Goal: Transaction & Acquisition: Purchase product/service

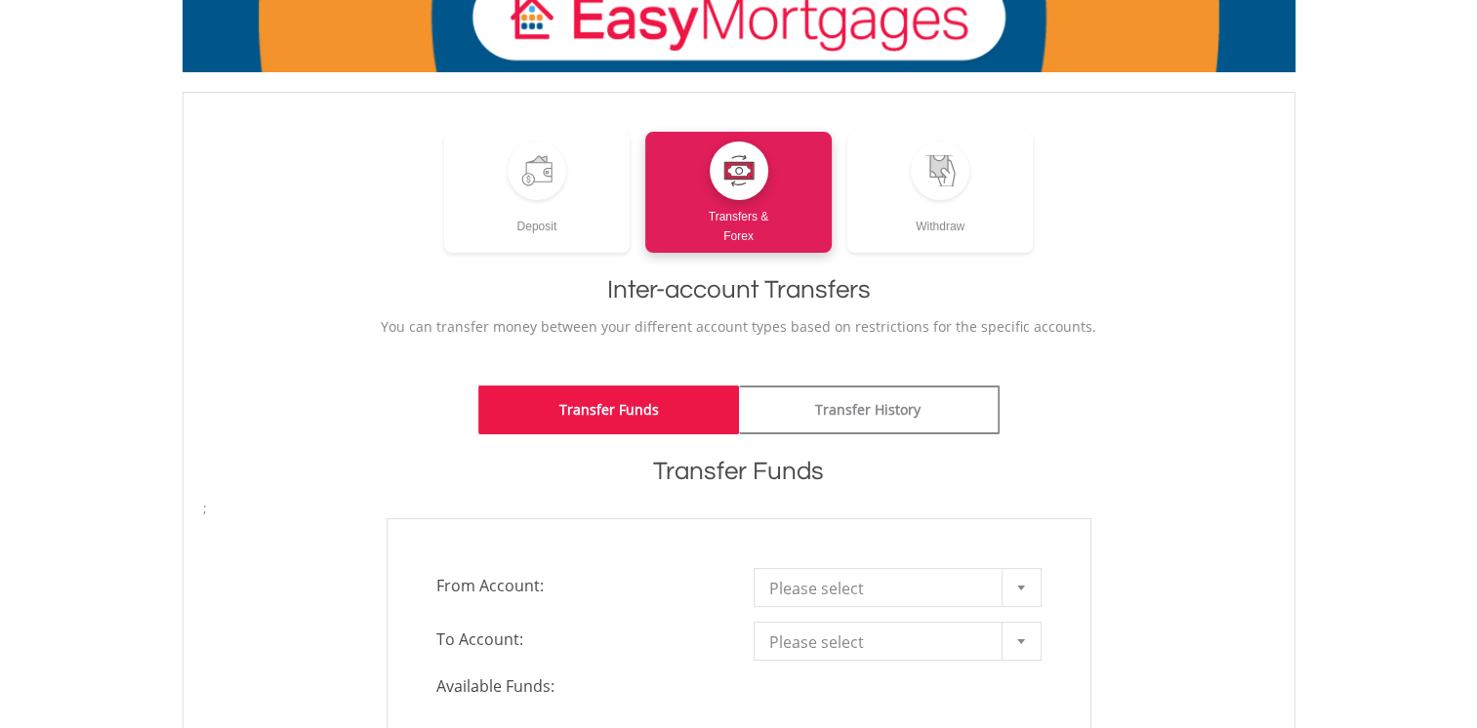
scroll to position [195, 0]
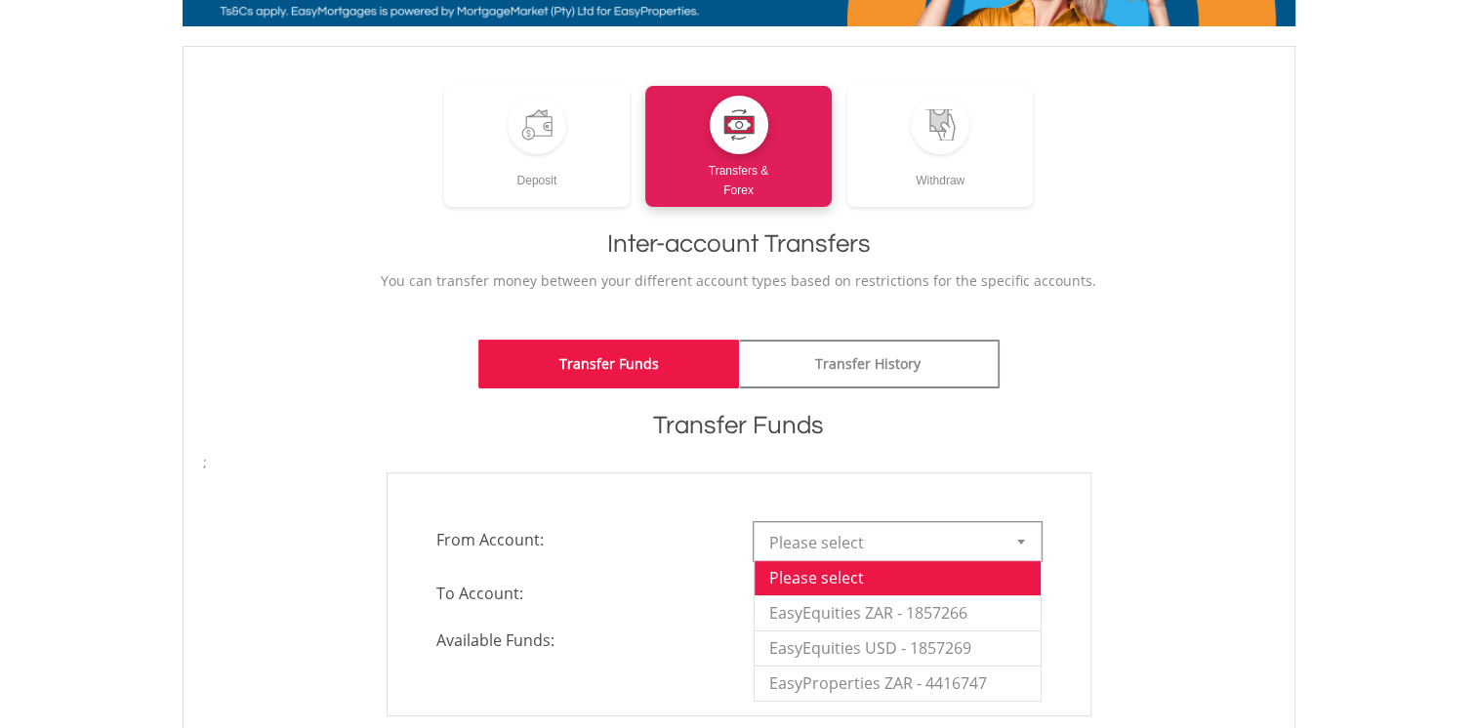
click at [1028, 541] on div at bounding box center [1020, 541] width 39 height 37
click at [949, 615] on li "EasyEquities ZAR - 1857266" at bounding box center [897, 612] width 286 height 35
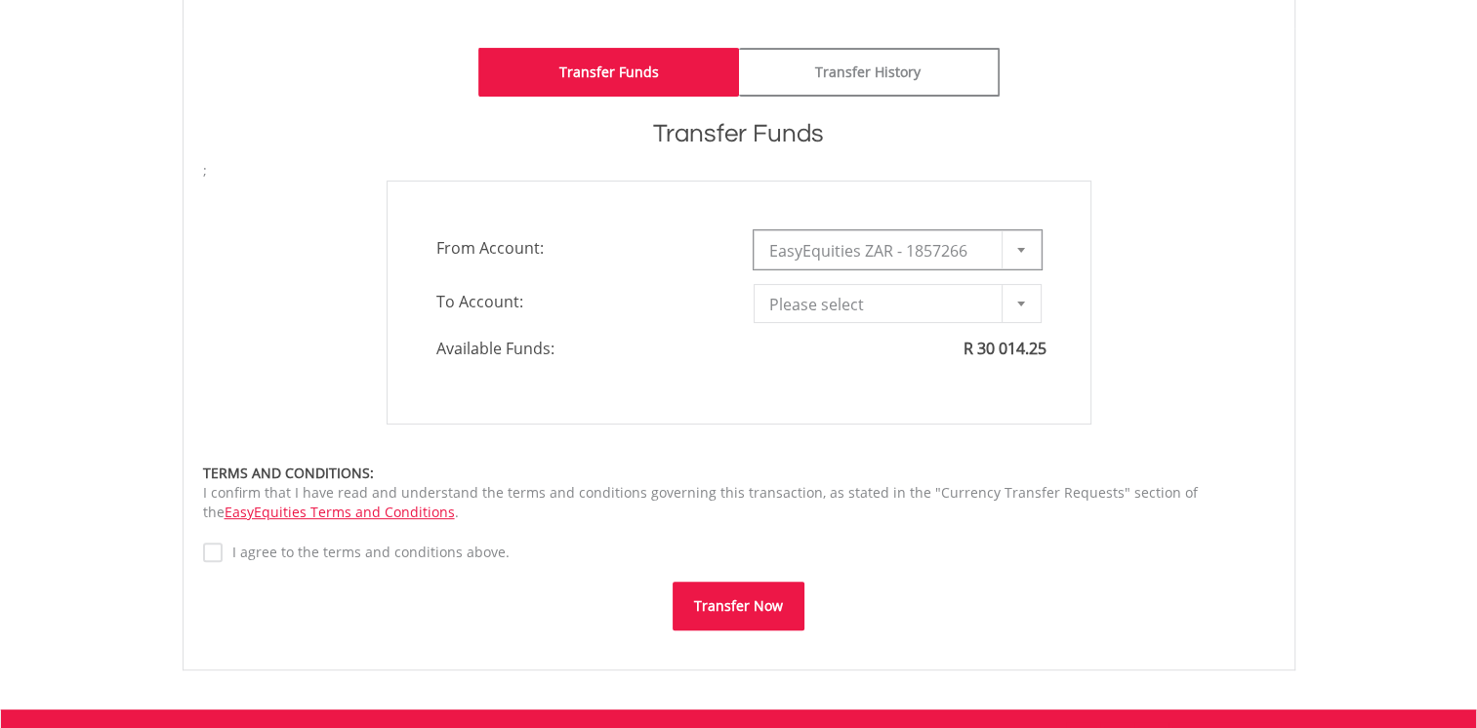
scroll to position [488, 0]
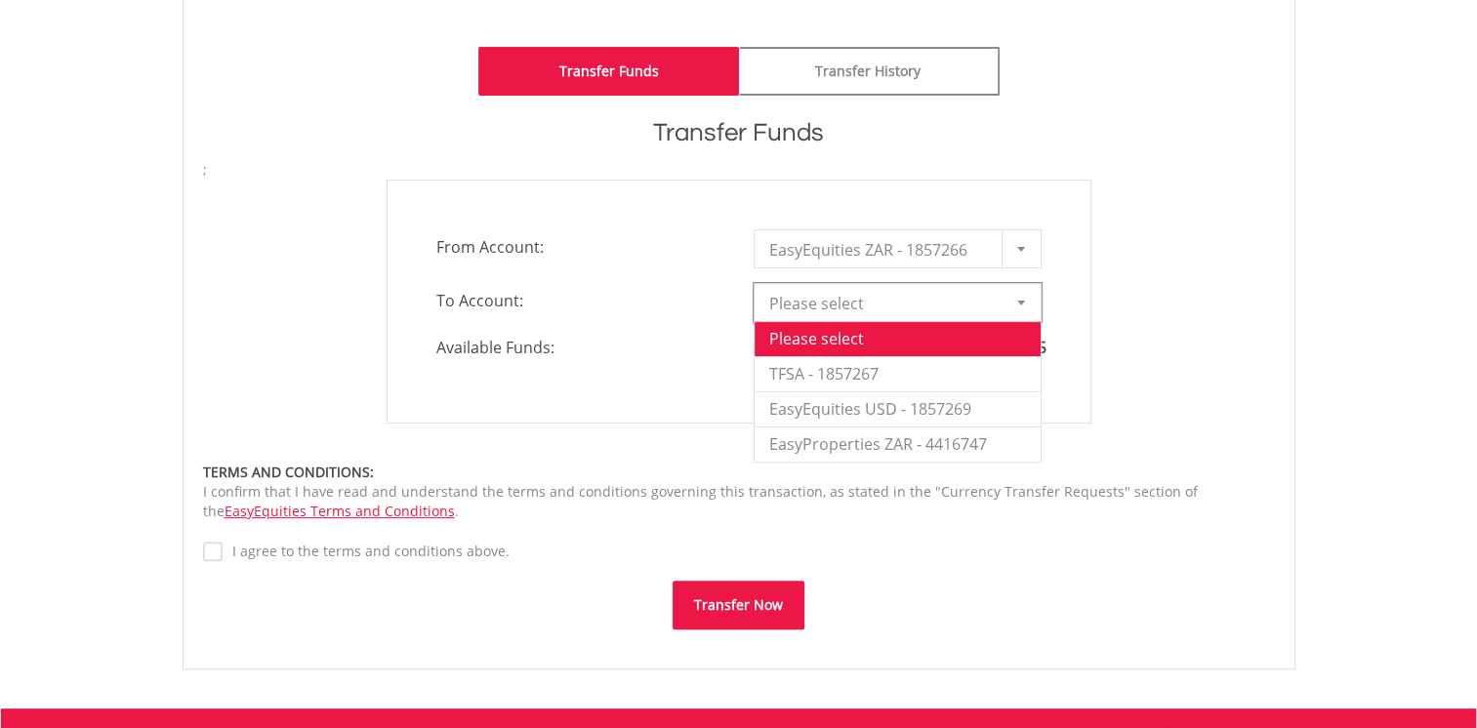
click at [1017, 306] on div at bounding box center [1020, 302] width 39 height 37
click at [885, 370] on li "TFSA - 1857267" at bounding box center [897, 373] width 286 height 35
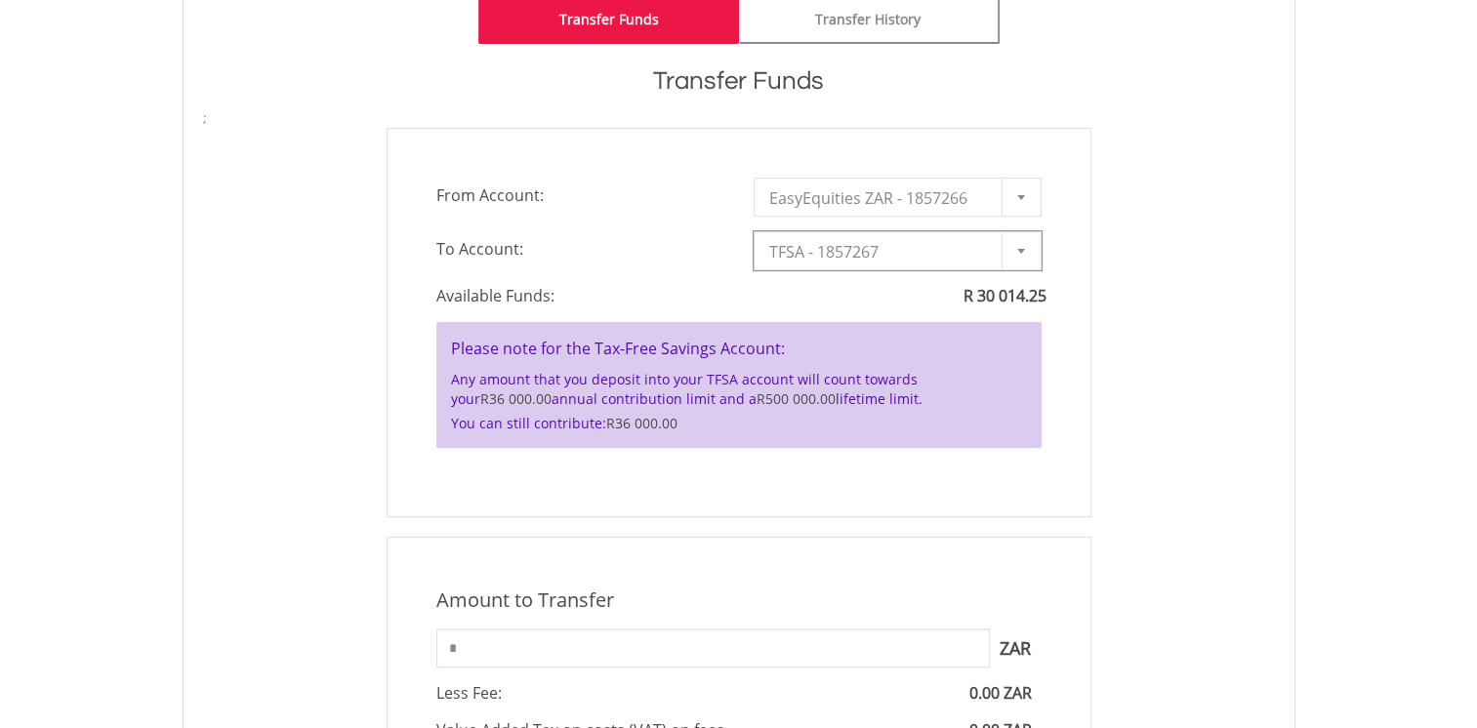
scroll to position [683, 0]
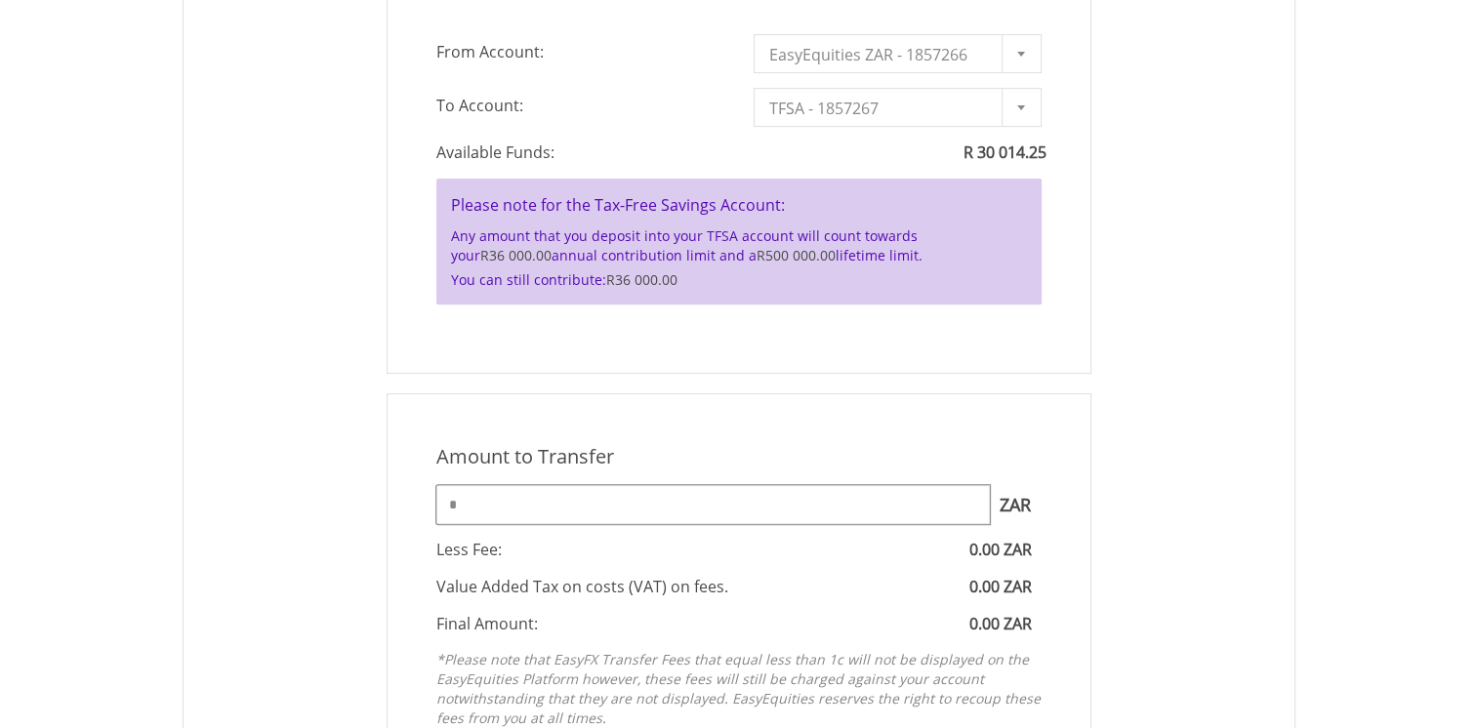
click at [728, 498] on input "*" at bounding box center [712, 504] width 553 height 39
type input "*"
type input "*****"
click at [1150, 612] on div "Amount to Transfer 1 ZAR = 1.0000 ZAR ***** ZAR You can transfer funds into you…" at bounding box center [738, 590] width 1101 height 394
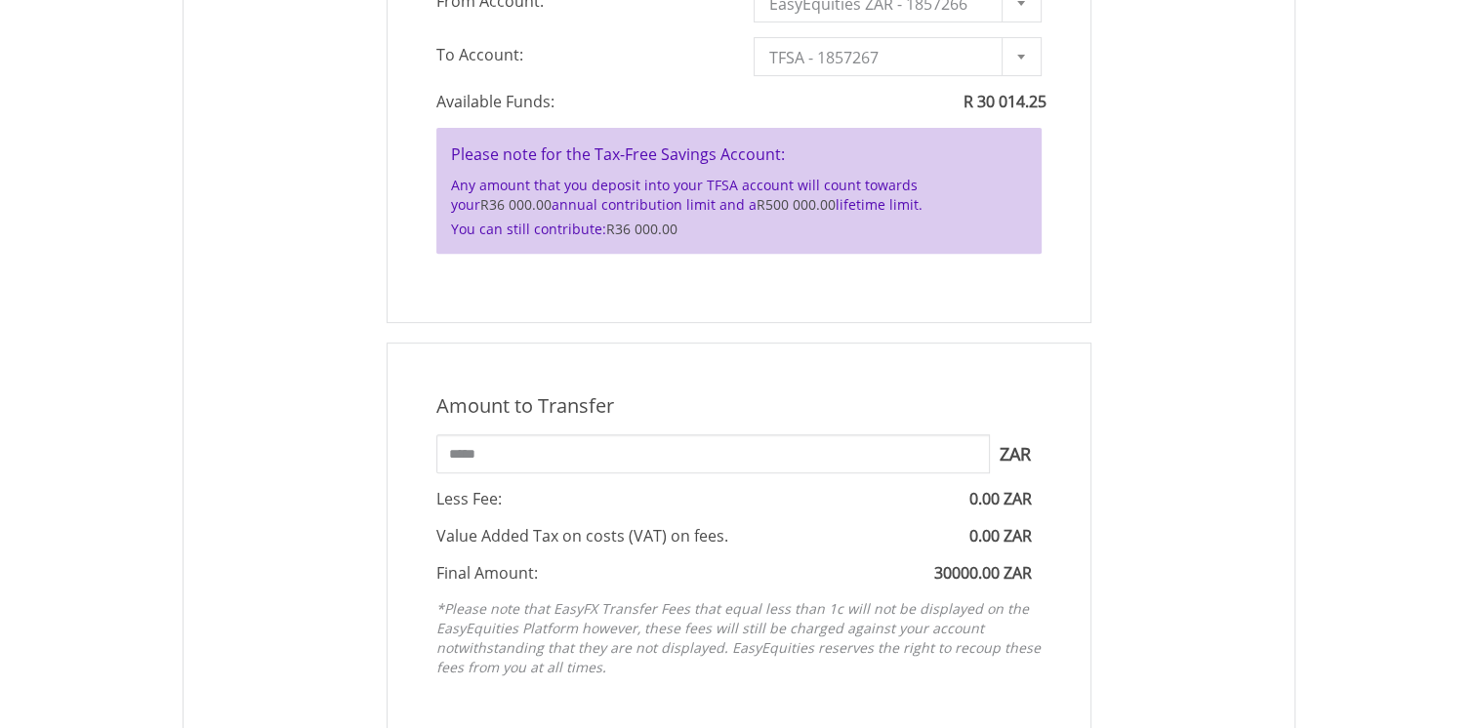
scroll to position [976, 0]
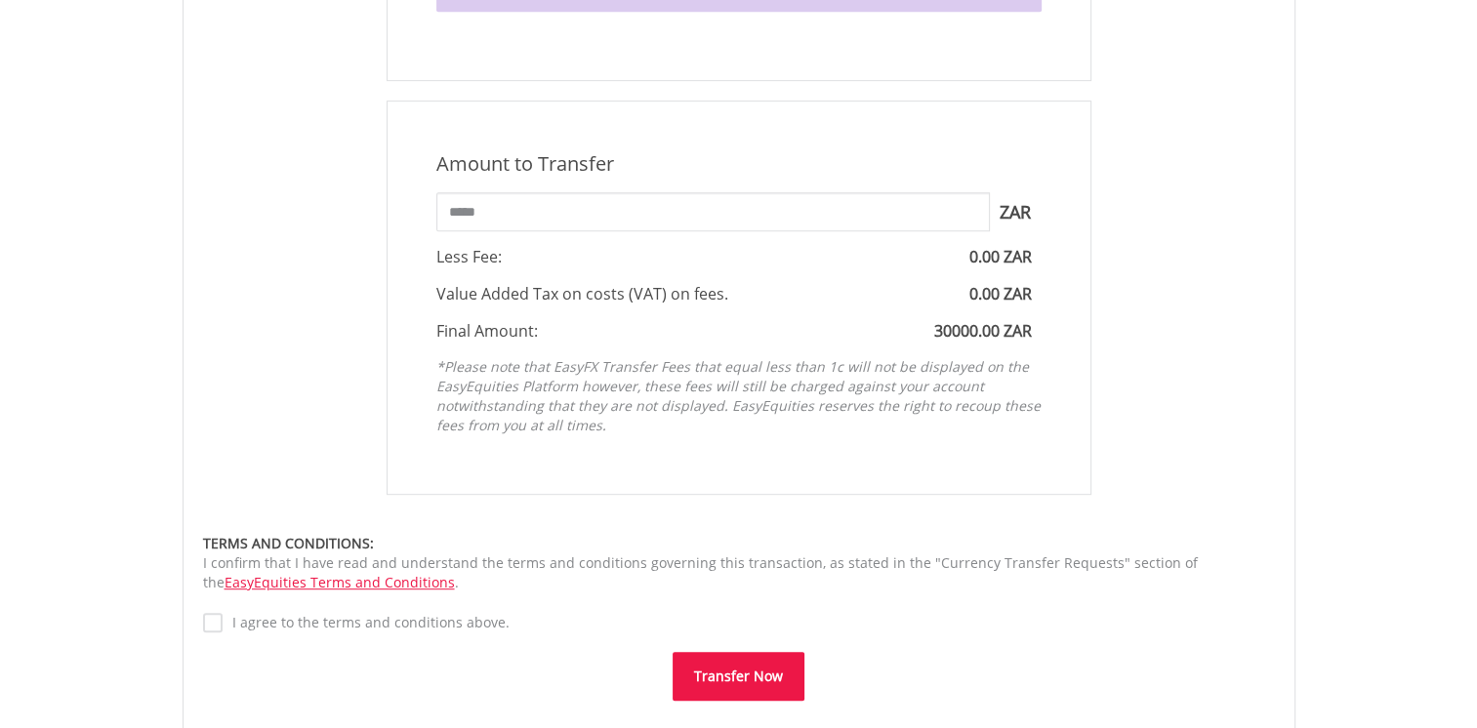
drag, startPoint x: 732, startPoint y: 679, endPoint x: 539, endPoint y: 702, distance: 194.6
click at [541, 705] on div "**********" at bounding box center [739, 140] width 1113 height 1202
click at [719, 670] on button "Transfer Now" at bounding box center [739, 676] width 132 height 49
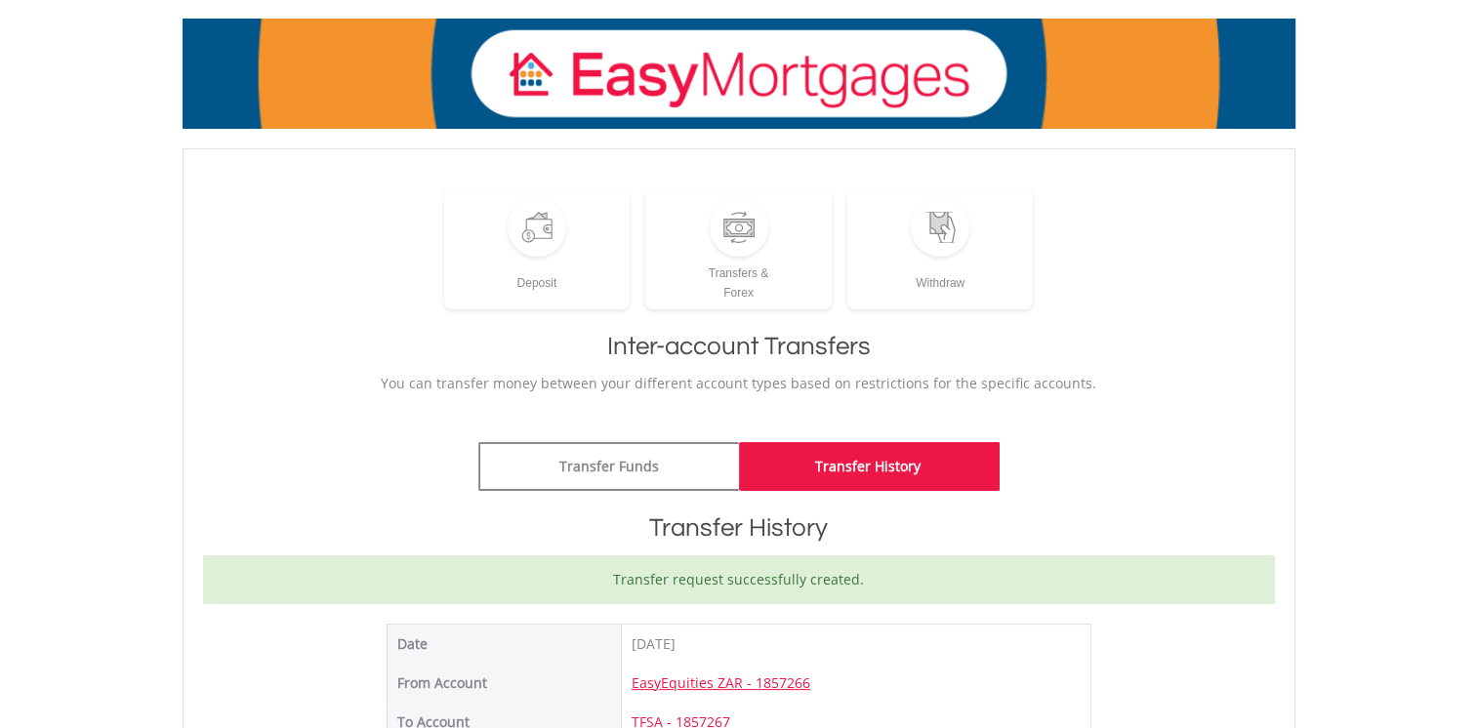
scroll to position [98, 0]
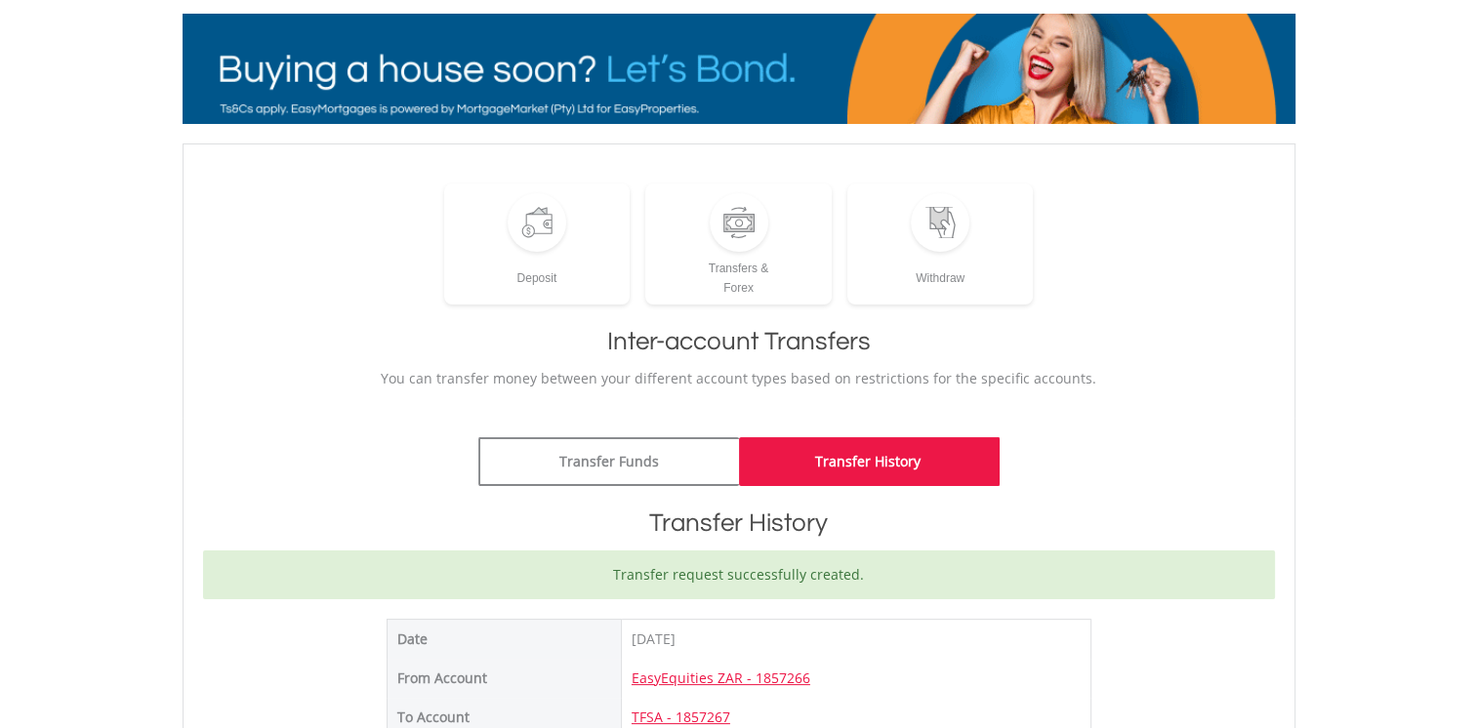
click at [1132, 400] on div "﻿ Deposit Transfers & Forex Withdraw Inter-account Transfers You can transfer m…" at bounding box center [739, 280] width 1113 height 274
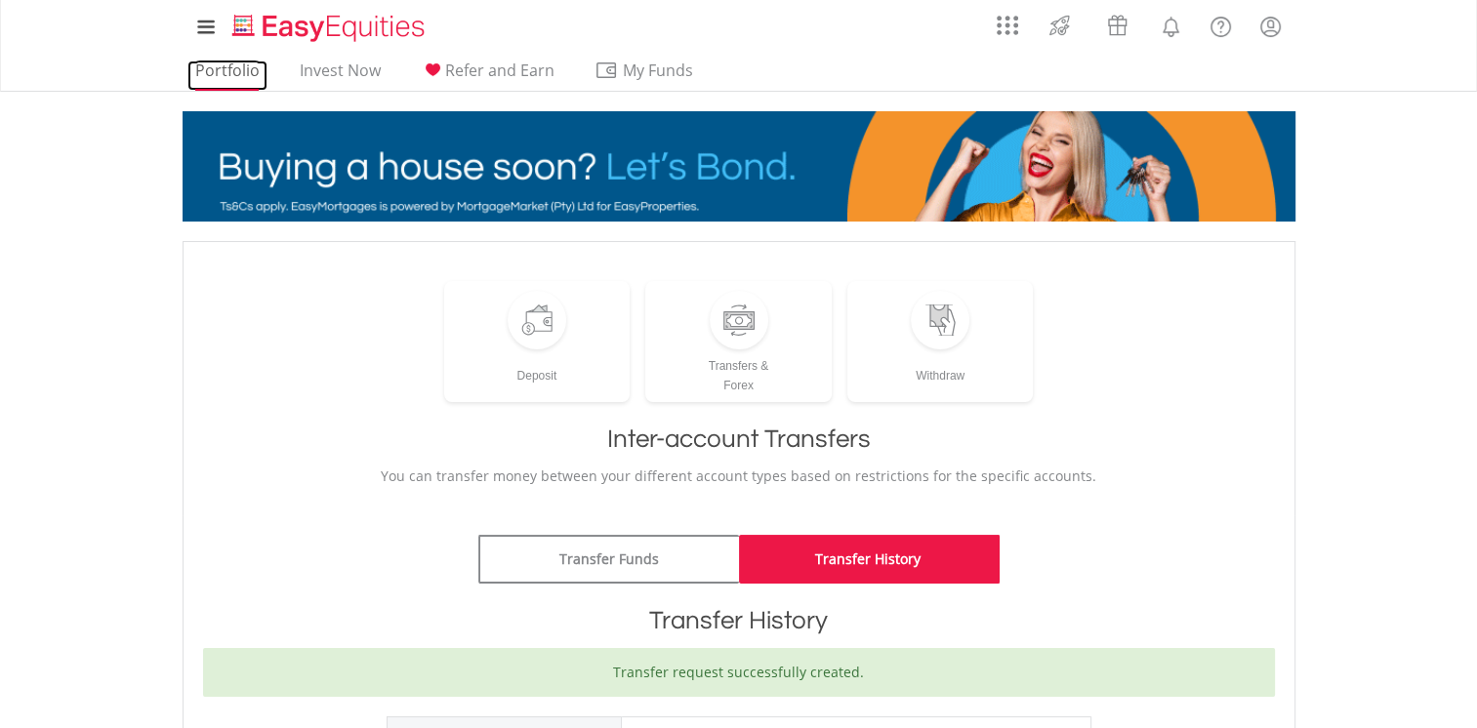
click at [246, 62] on link "Portfolio" at bounding box center [227, 76] width 80 height 30
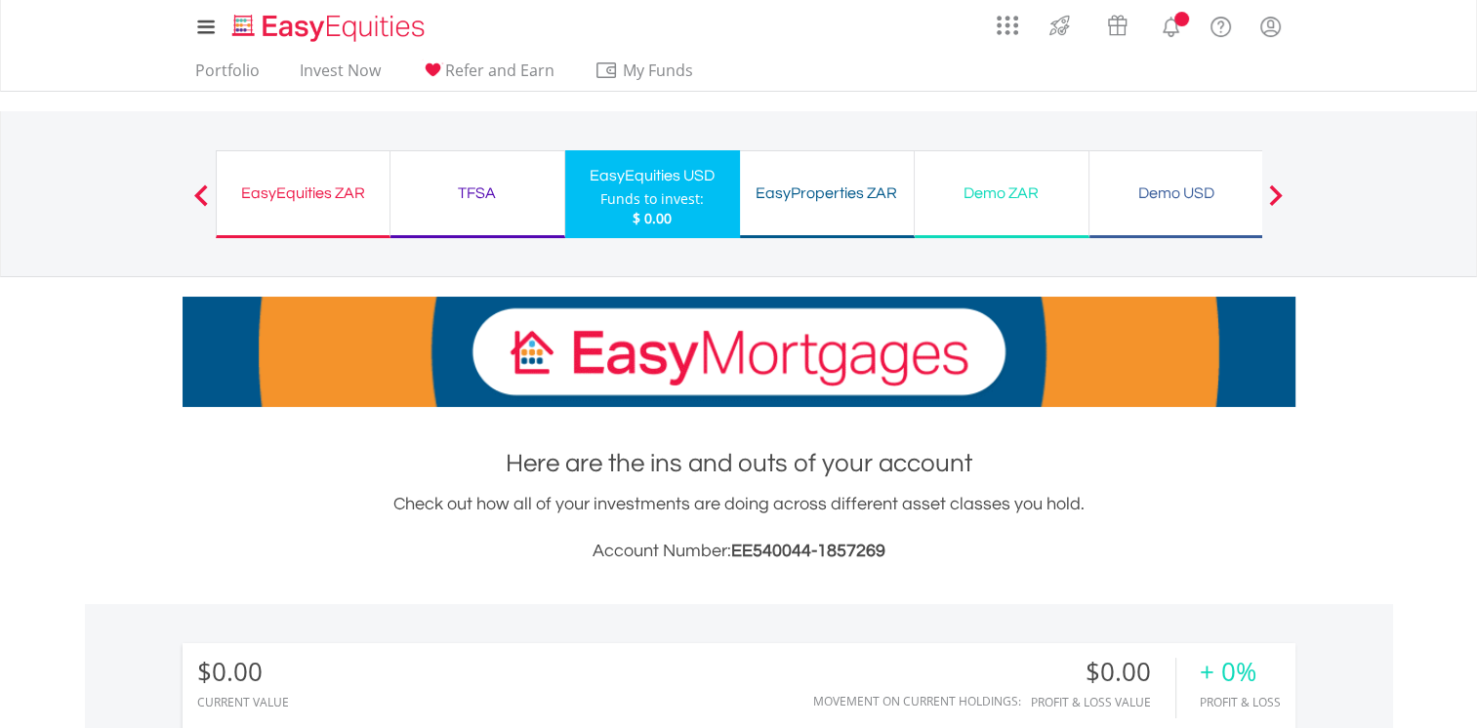
scroll to position [187, 371]
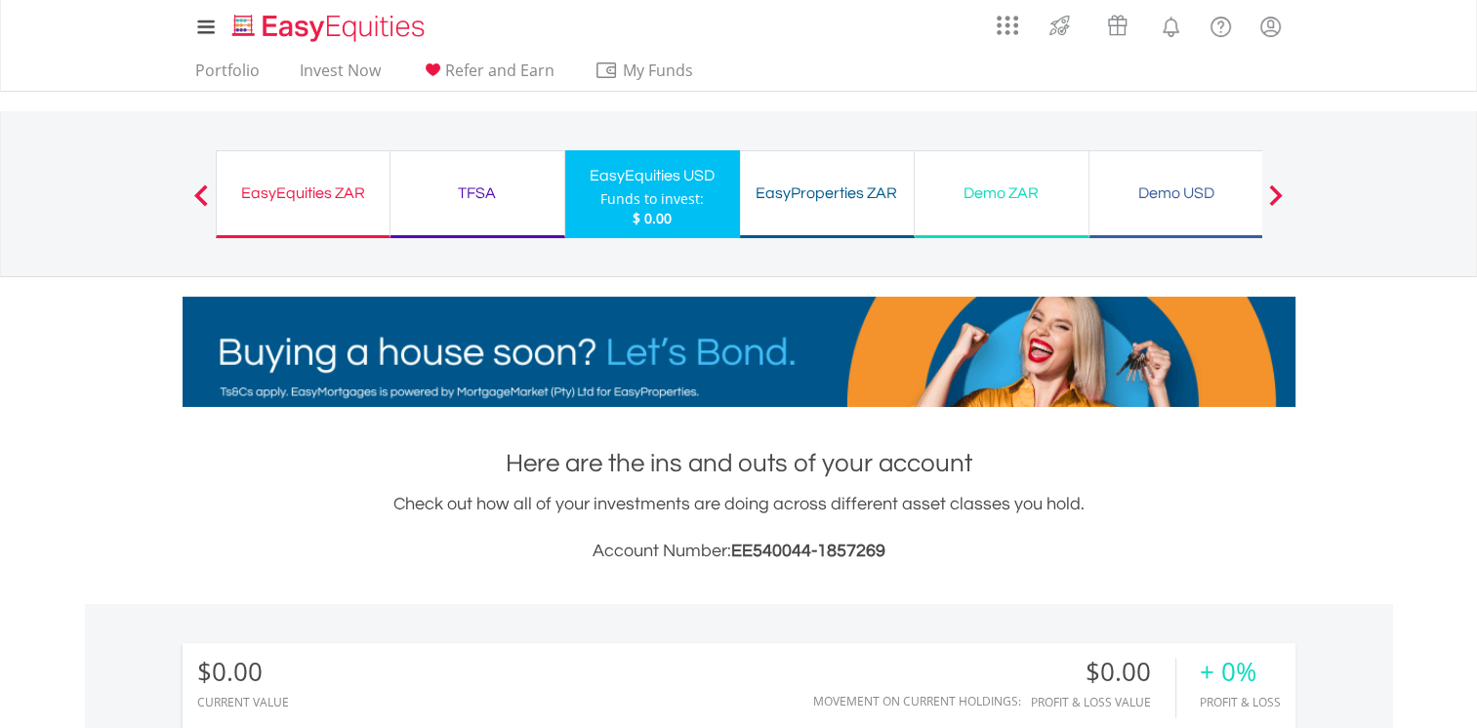
click at [451, 206] on div "TFSA Funds to invest: $ 0.00" at bounding box center [477, 194] width 175 height 88
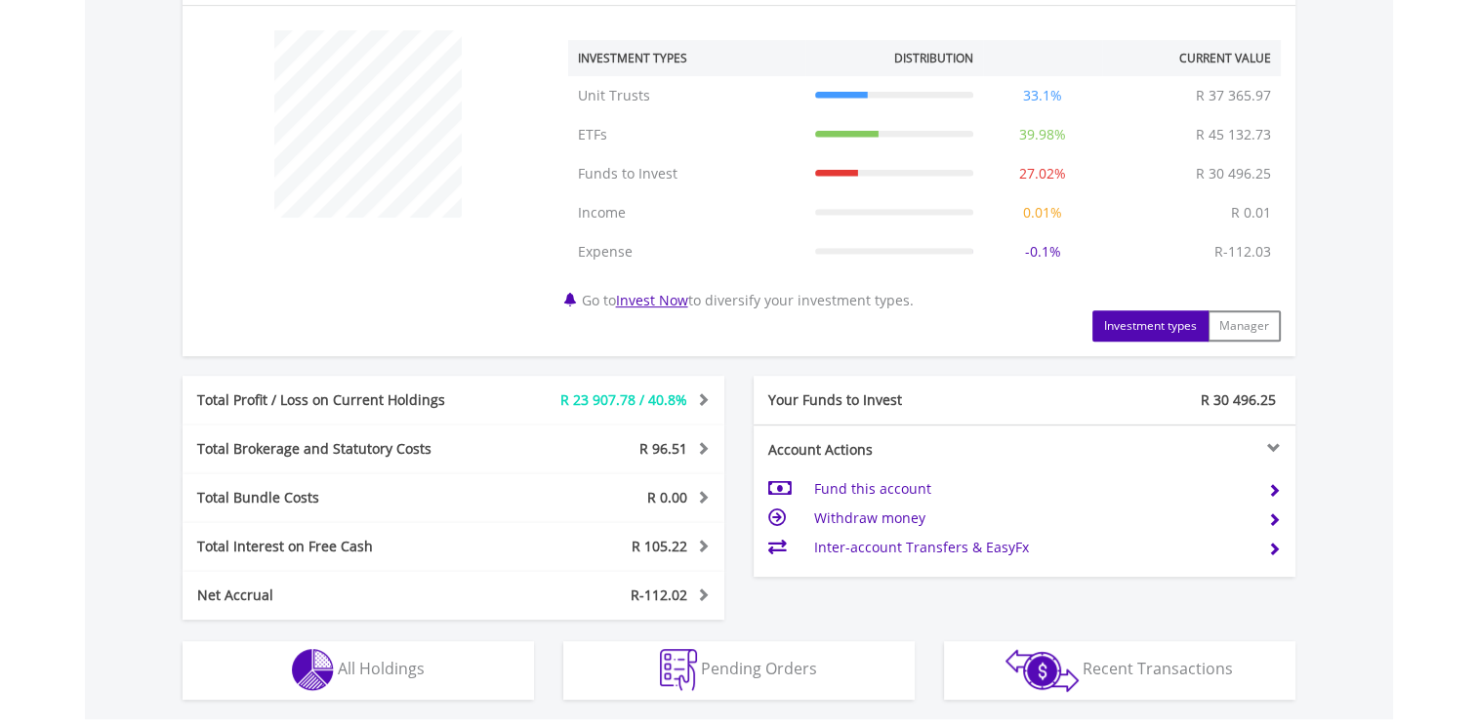
scroll to position [683, 0]
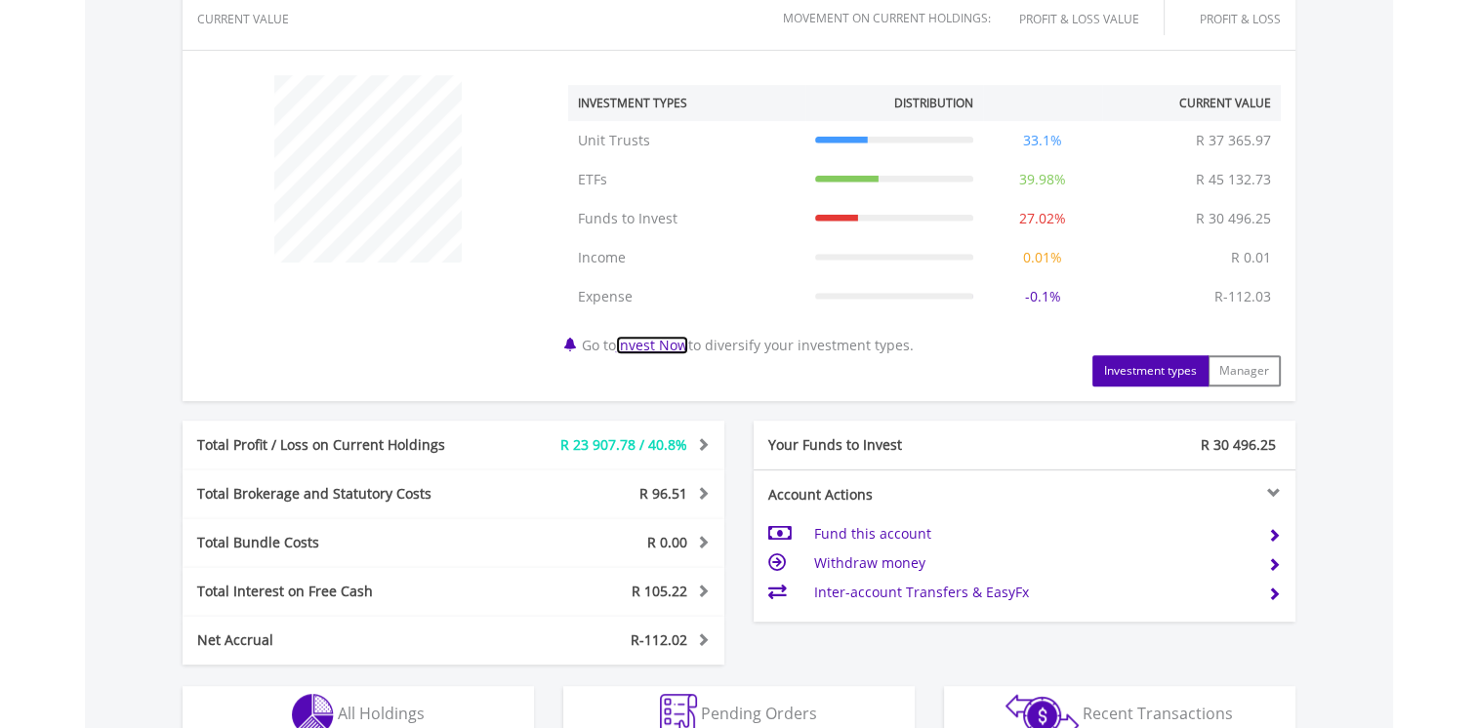
click at [645, 346] on link "Invest Now" at bounding box center [652, 345] width 72 height 19
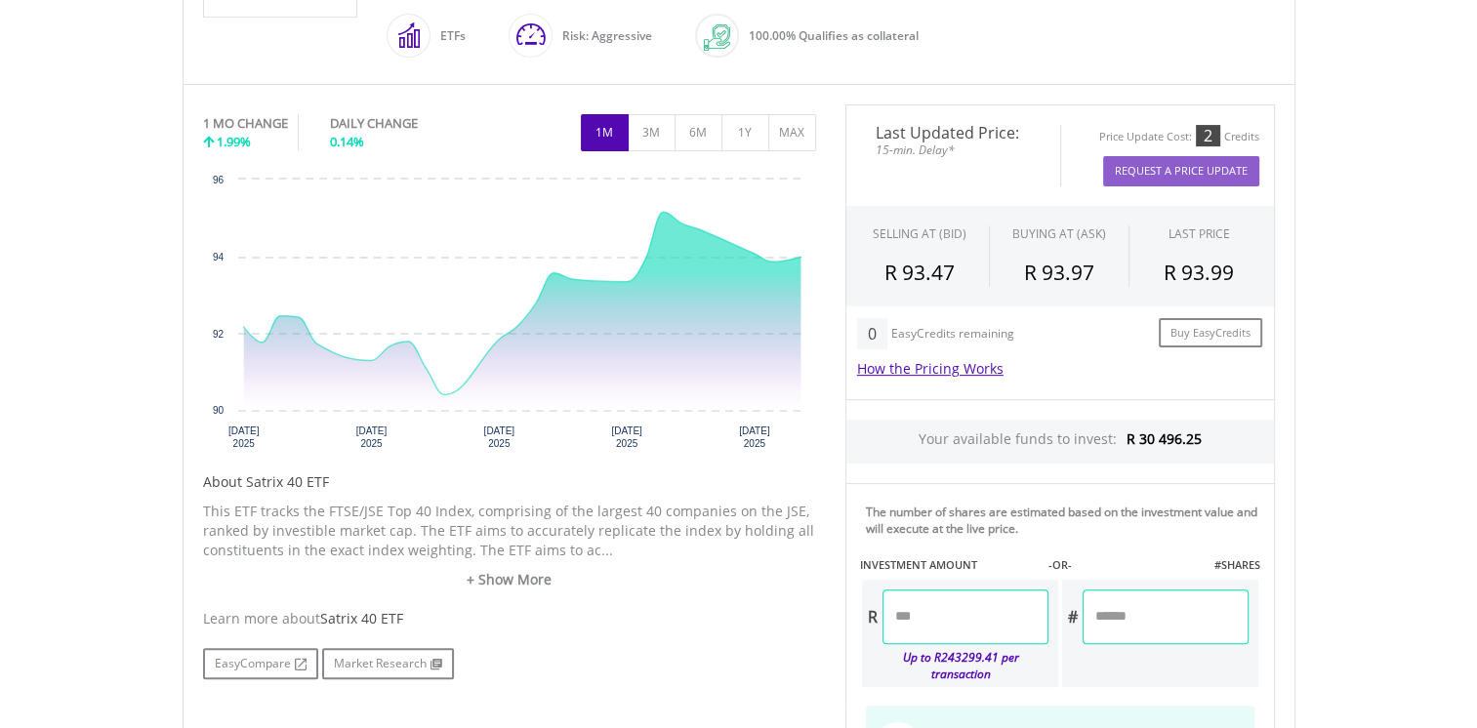
scroll to position [586, 0]
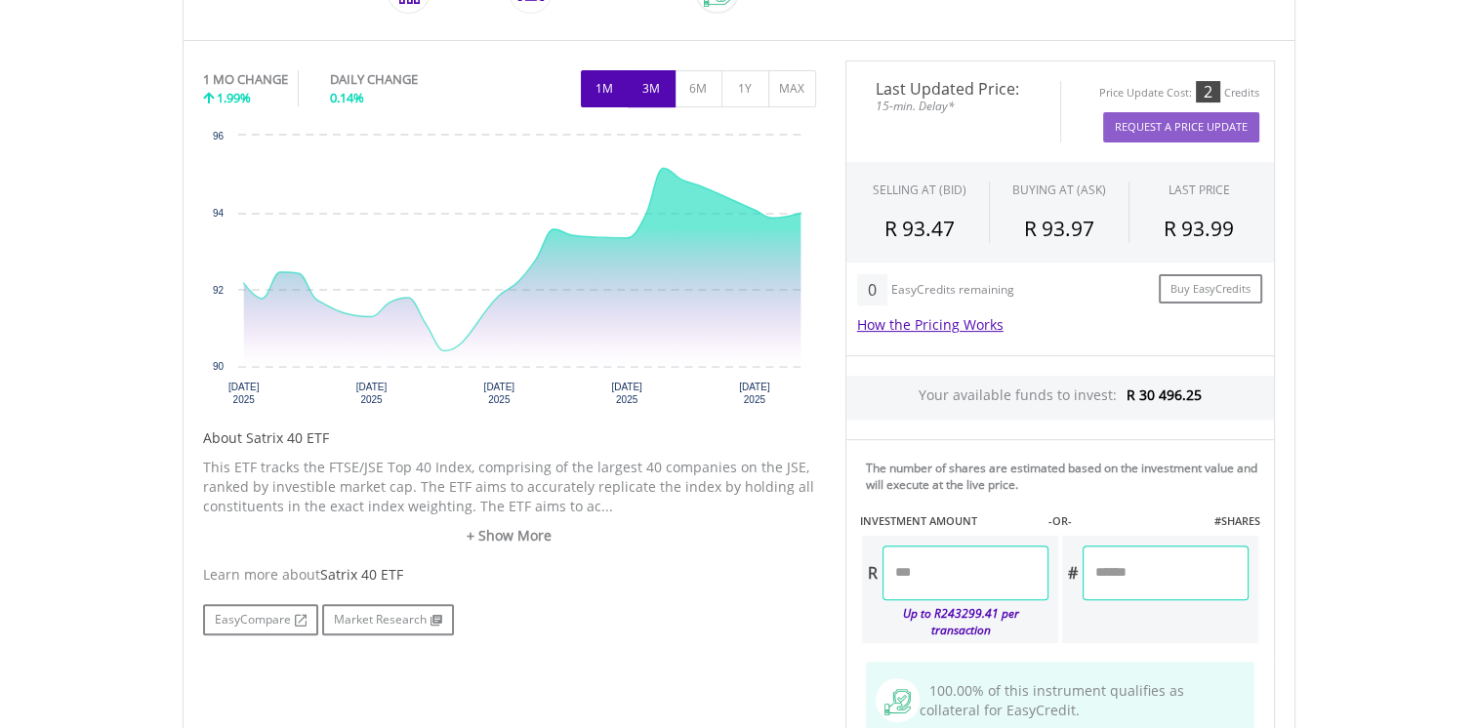
click at [656, 92] on button "3M" at bounding box center [652, 88] width 48 height 37
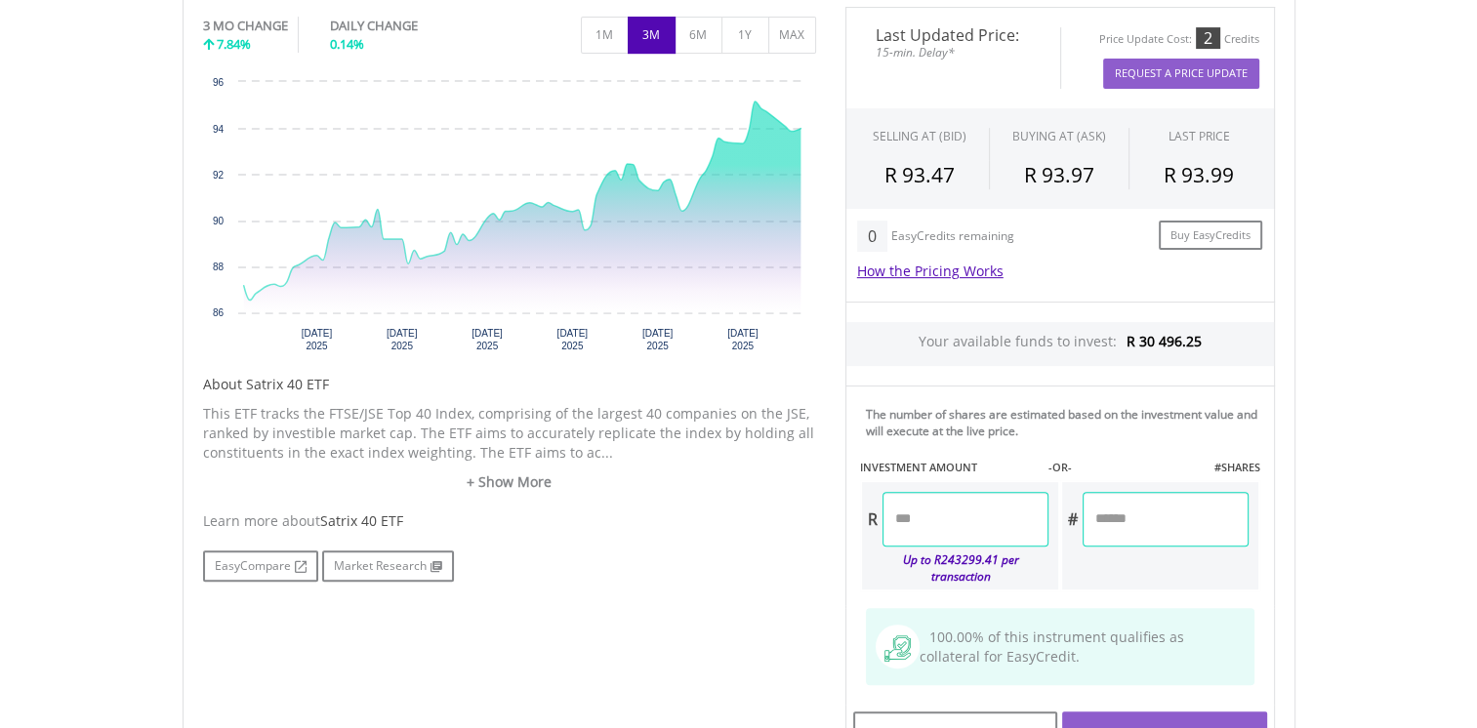
scroll to position [683, 0]
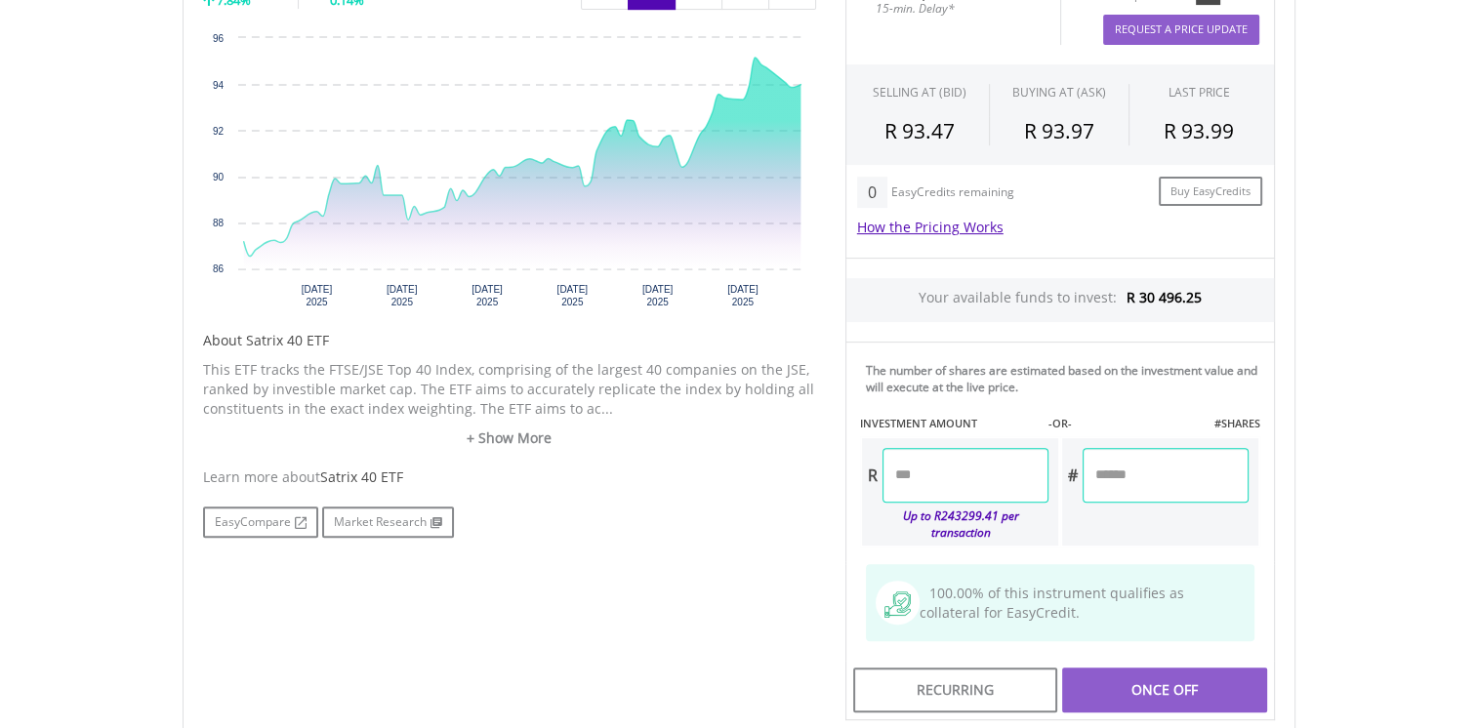
click at [923, 474] on input "number" at bounding box center [965, 475] width 166 height 55
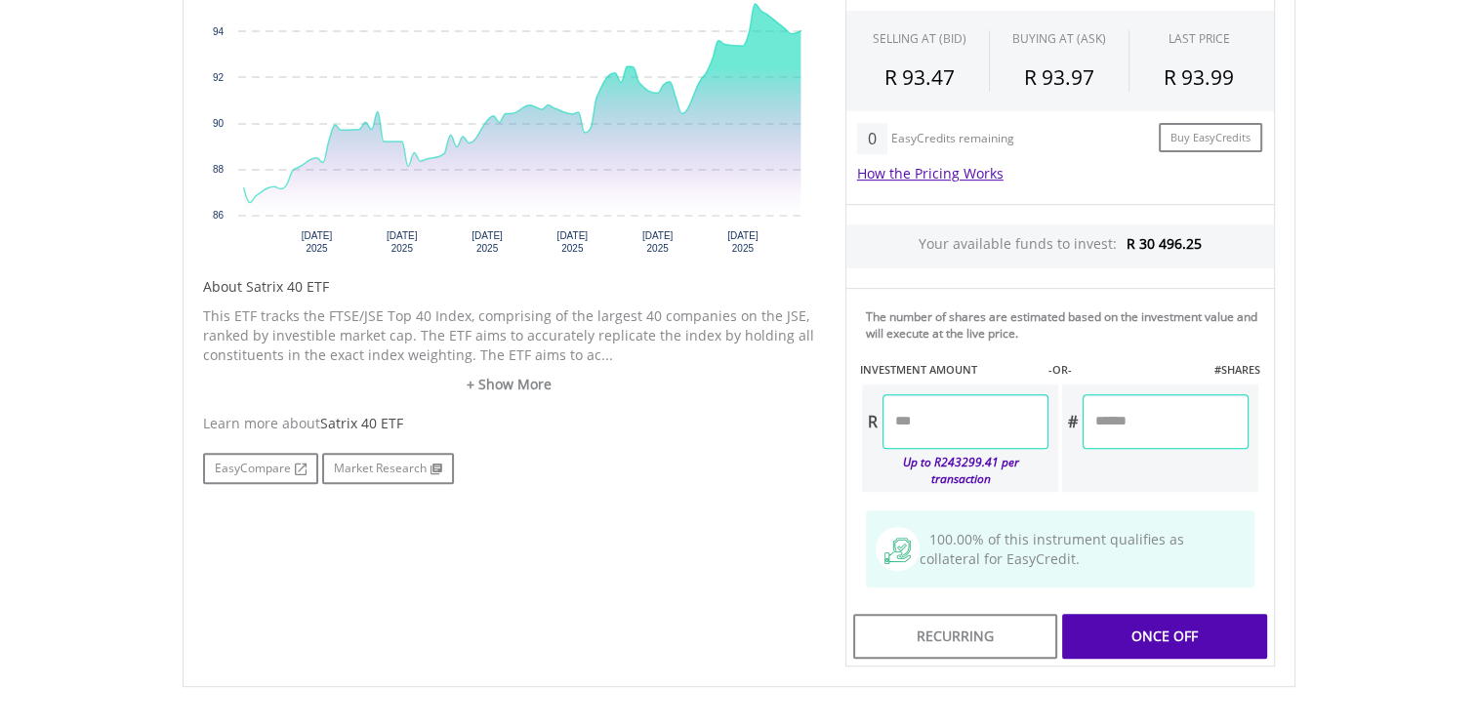
scroll to position [781, 0]
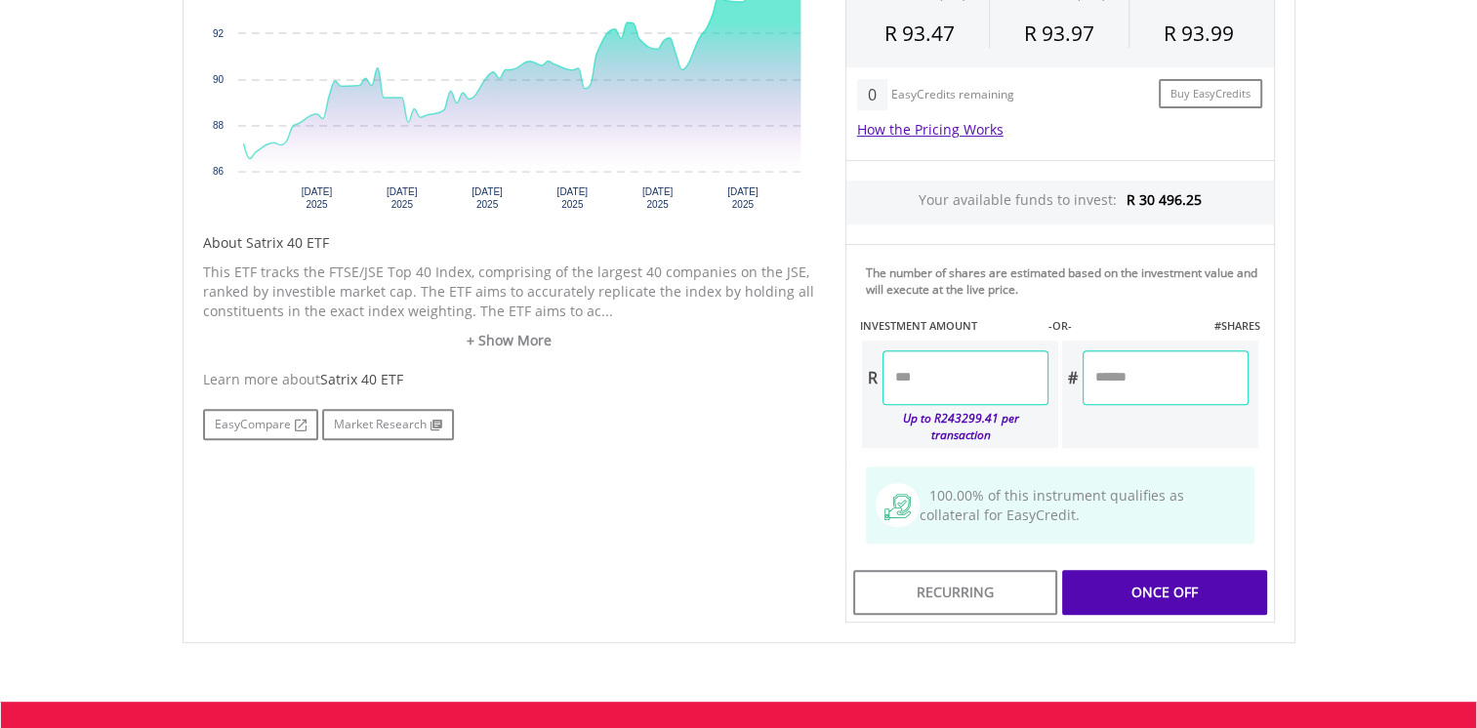
type input "********"
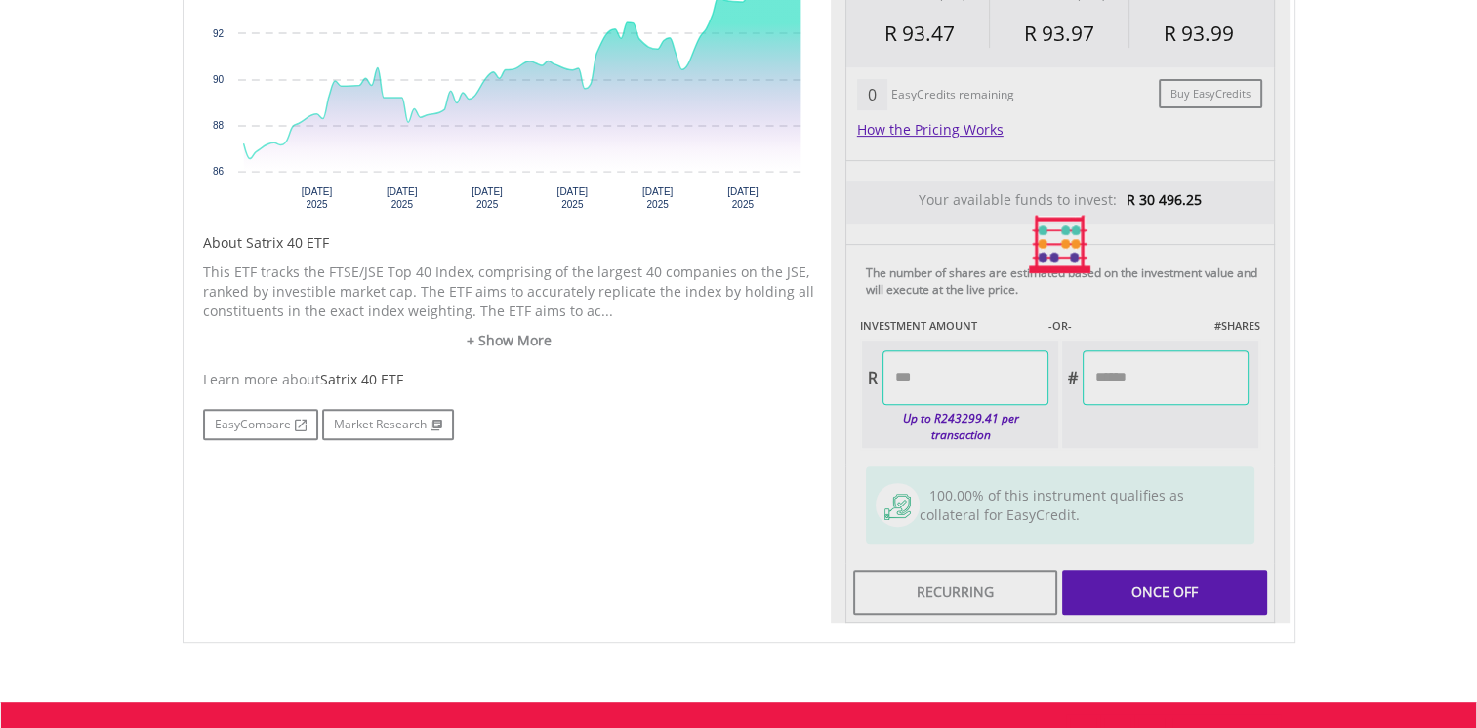
click at [702, 542] on div "No chart available. 3 MO CHANGE 7.84% DAILY CHANGE 0.14% 1M 3M 6M 1Y MAX Chart …" at bounding box center [738, 244] width 1101 height 758
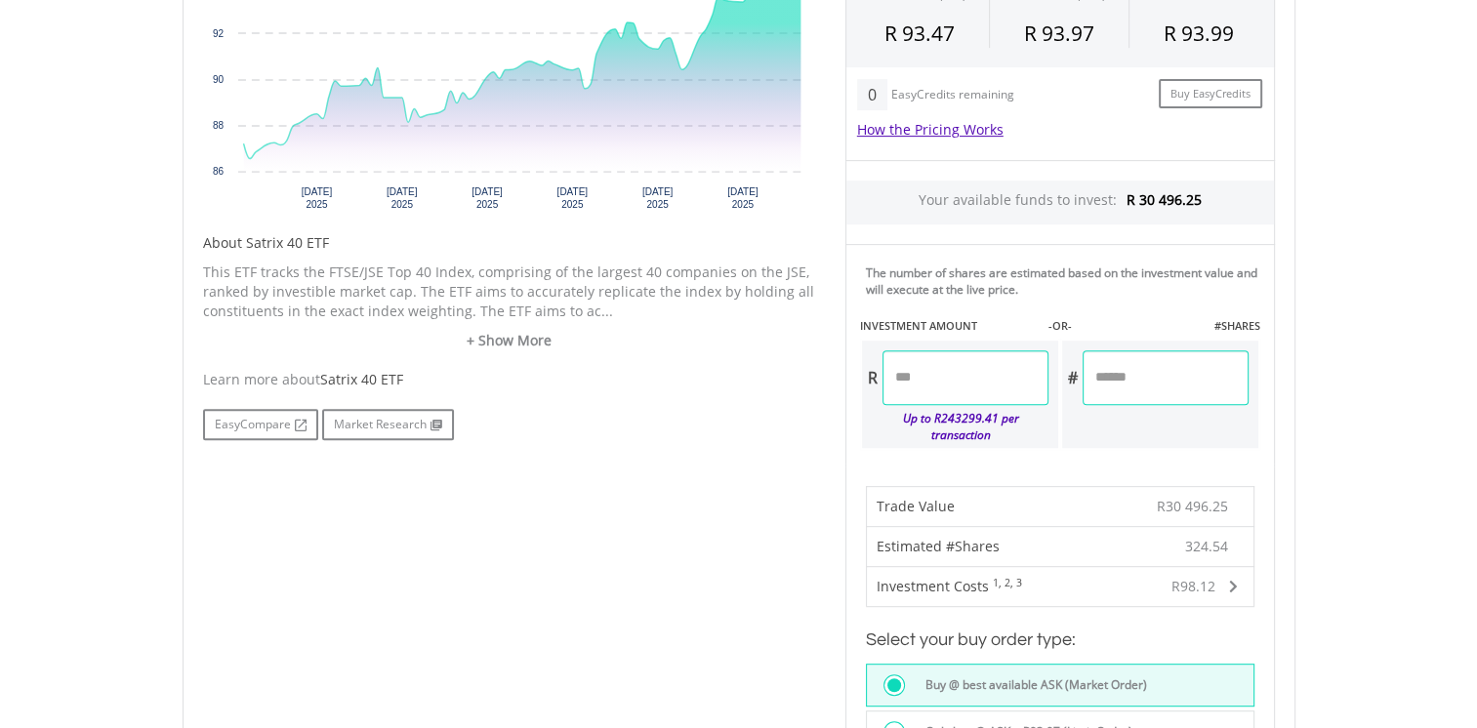
click at [1234, 580] on span at bounding box center [1233, 587] width 9 height 14
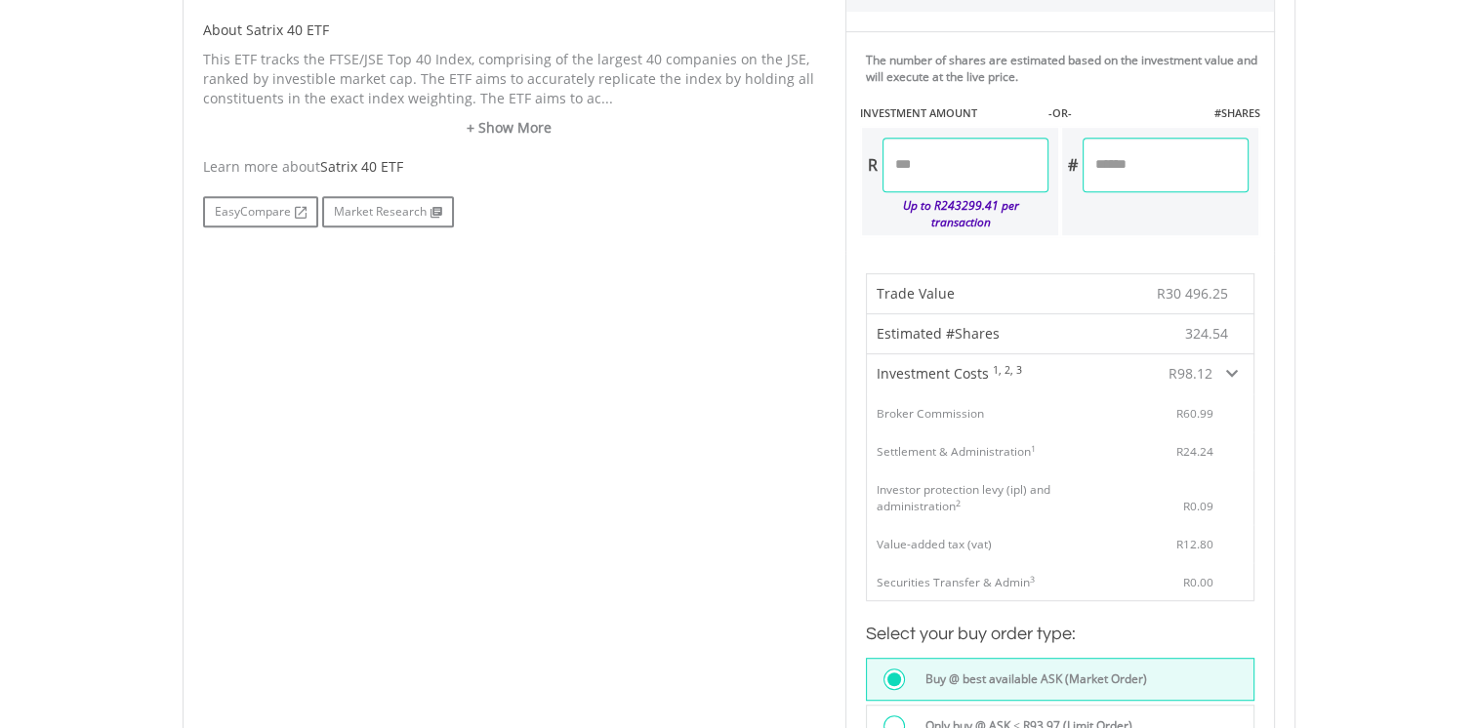
scroll to position [997, 0]
click at [958, 157] on input "********" at bounding box center [965, 162] width 166 height 55
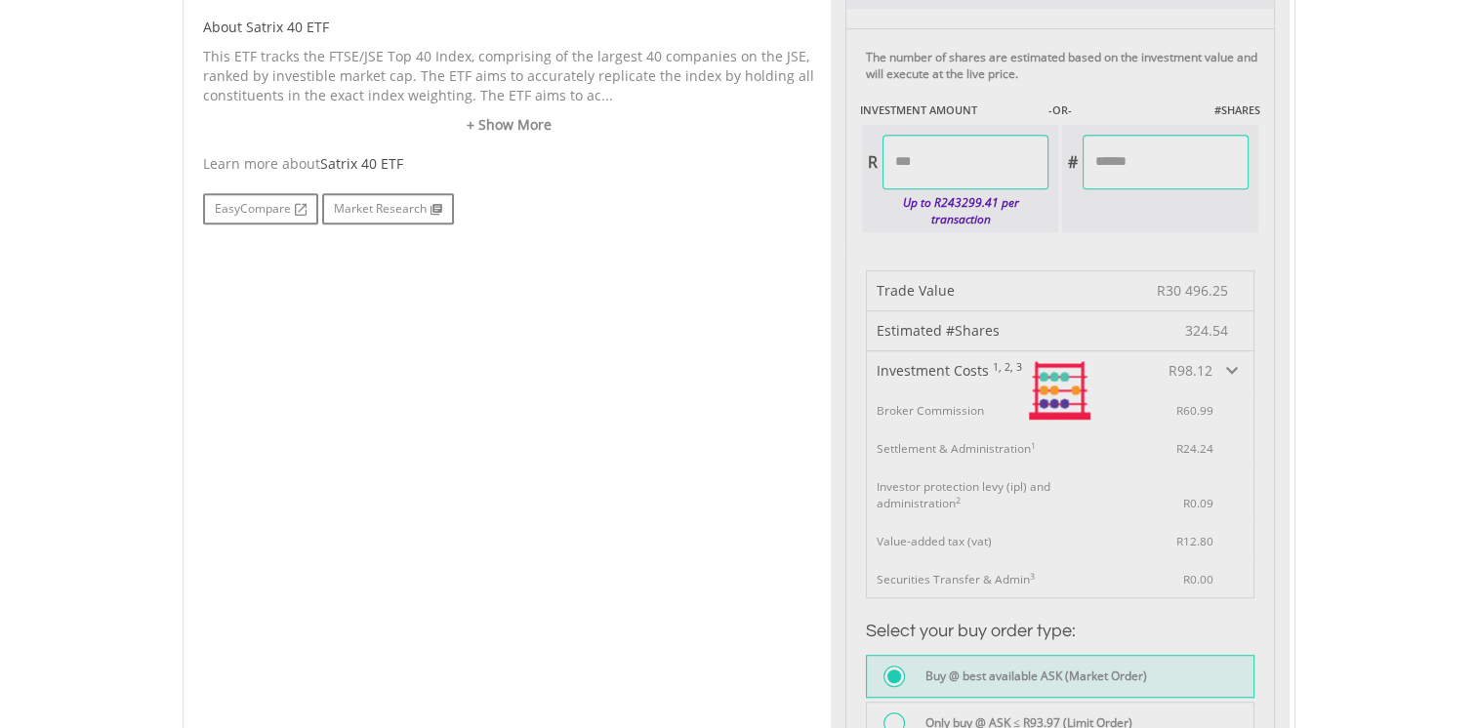
type input "********"
click at [1062, 306] on div "Last Updated Price: 15-min. Delay* Price Update Cost: 2 Credits Request A Price…" at bounding box center [1060, 391] width 459 height 1483
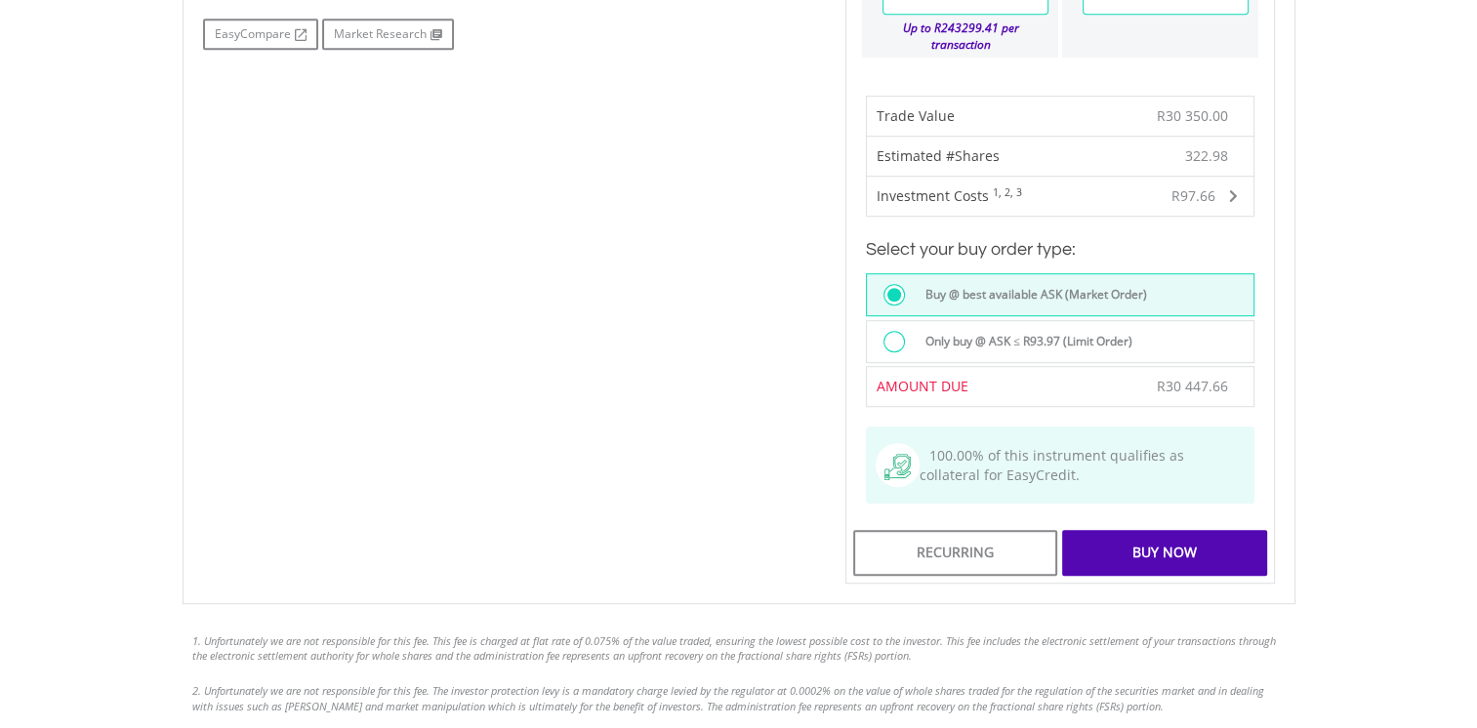
scroll to position [1165, 0]
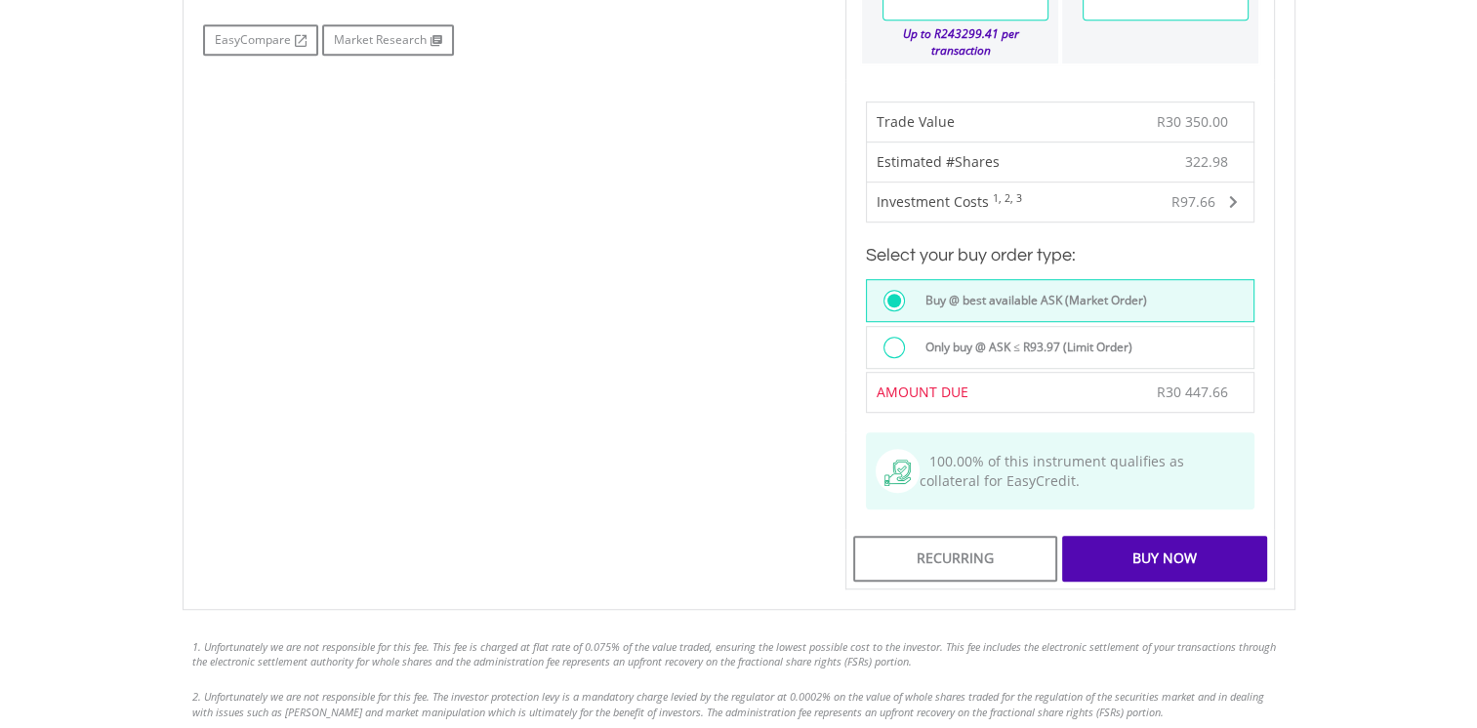
click at [1142, 538] on div "Buy Now" at bounding box center [1164, 558] width 204 height 45
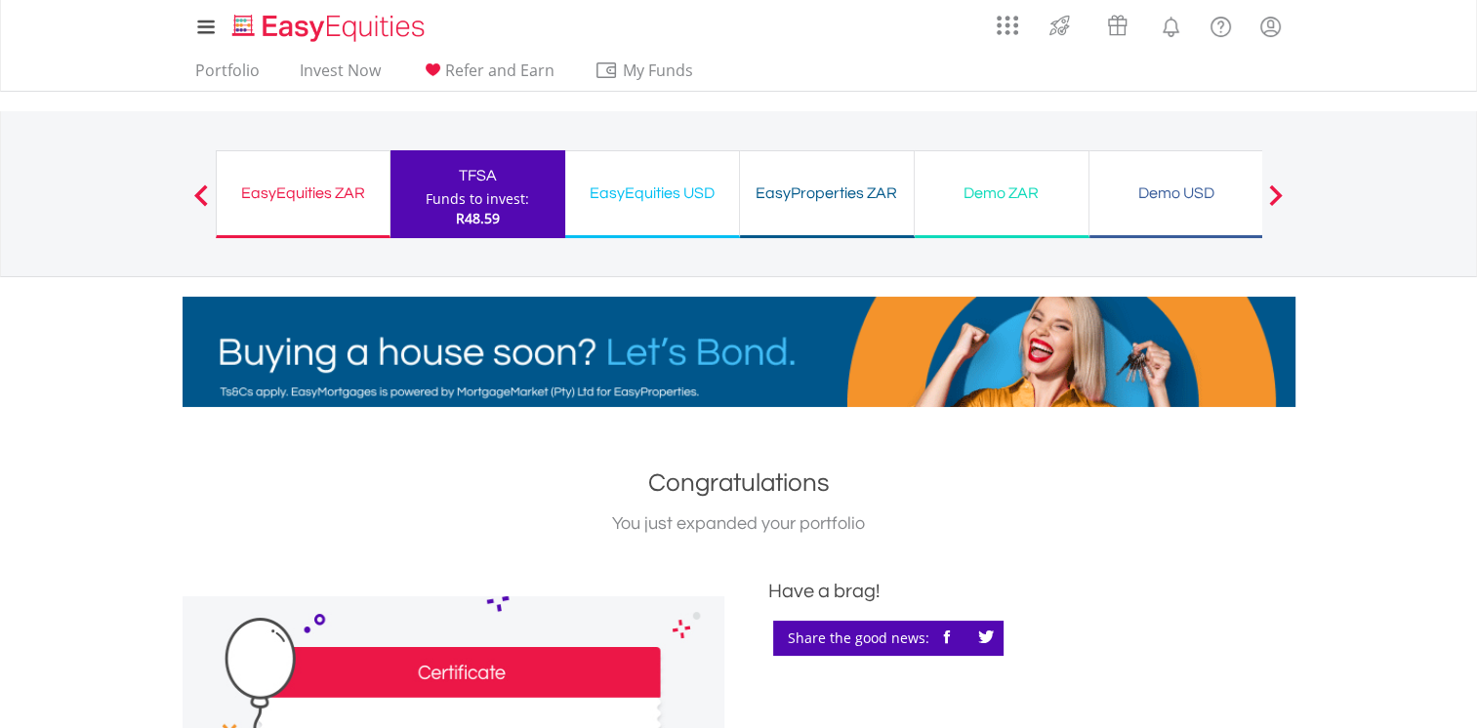
click at [479, 201] on div "Funds to invest:" at bounding box center [477, 199] width 103 height 20
